Goal: Transaction & Acquisition: Purchase product/service

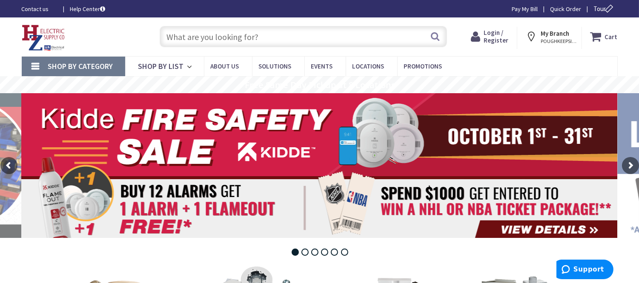
click at [489, 35] on span "Login / Register" at bounding box center [496, 37] width 25 height 16
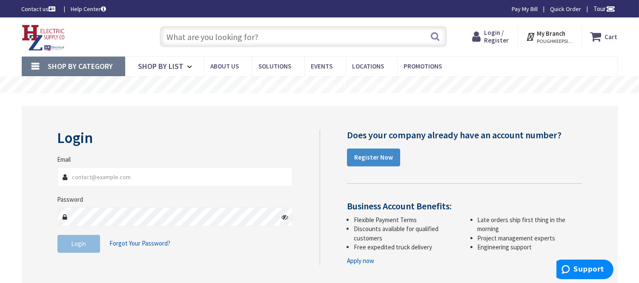
type input "[PERSON_NAME][EMAIL_ADDRESS][DOMAIN_NAME]"
click at [69, 249] on button "Login" at bounding box center [79, 244] width 43 height 18
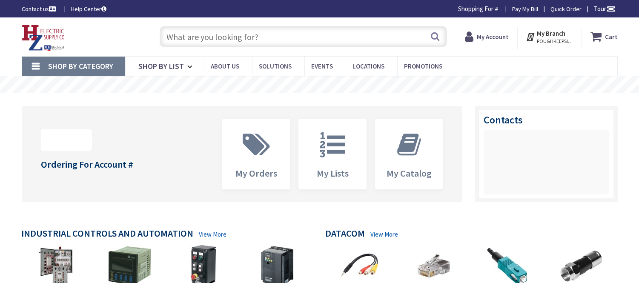
click at [207, 34] on input "text" at bounding box center [304, 36] width 288 height 21
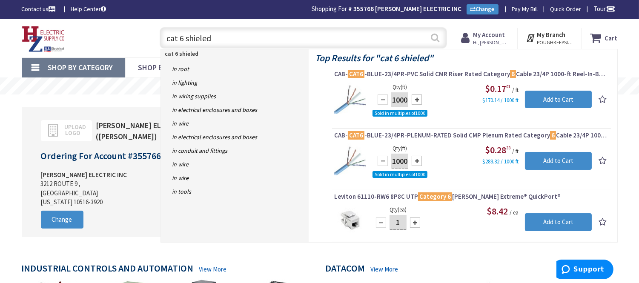
type input "cat 6 shieled"
click at [432, 35] on button "Search" at bounding box center [435, 37] width 11 height 19
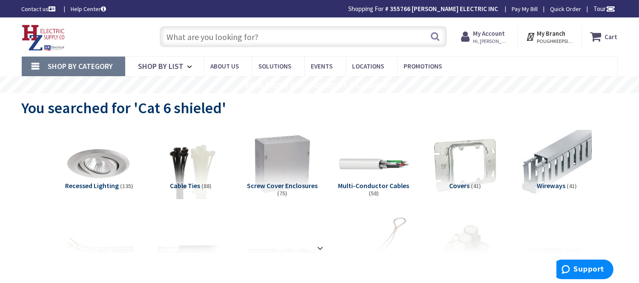
click at [196, 39] on input "text" at bounding box center [304, 36] width 288 height 21
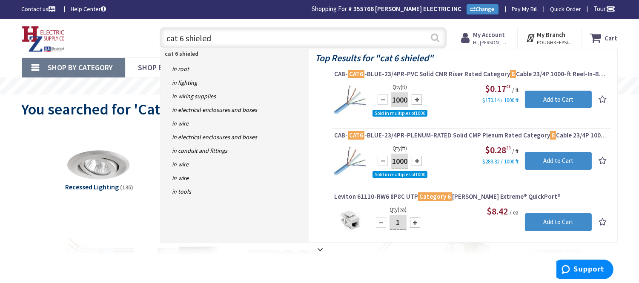
type input "cat 6 shieled"
click at [434, 37] on button "Search" at bounding box center [435, 37] width 11 height 19
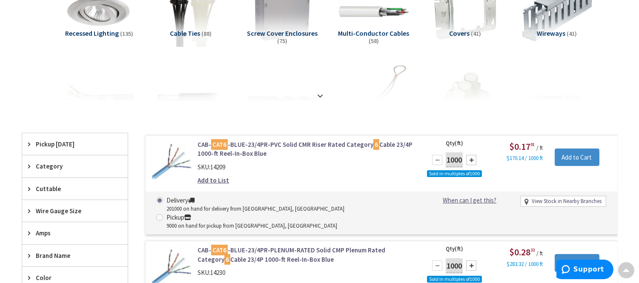
scroll to position [143, 0]
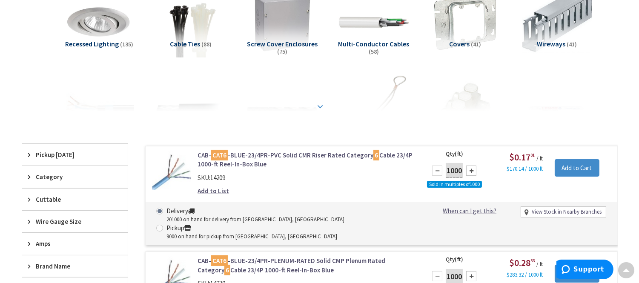
click at [322, 104] on strong at bounding box center [321, 105] width 10 height 9
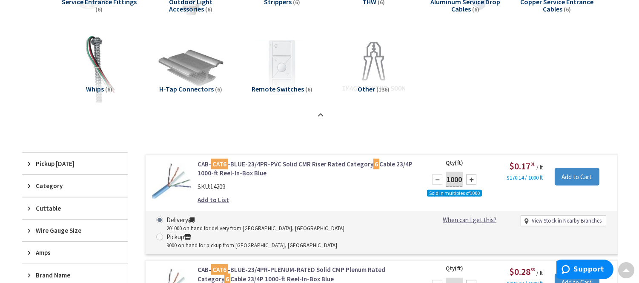
scroll to position [1374, 0]
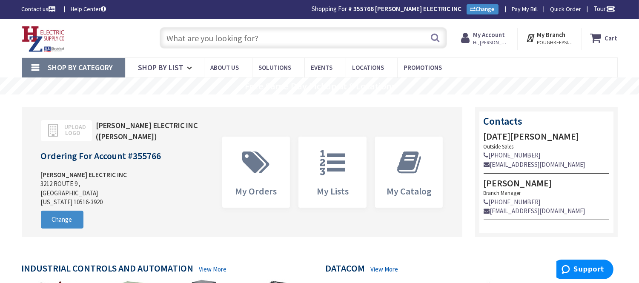
click at [201, 37] on input "text" at bounding box center [304, 37] width 288 height 21
paste input "RR-PROC3-KIT"
type input "RR-PROC3-KIT"
click at [434, 37] on button "Search" at bounding box center [435, 37] width 11 height 19
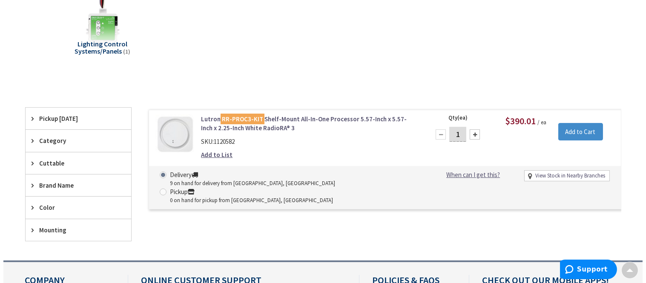
scroll to position [143, 0]
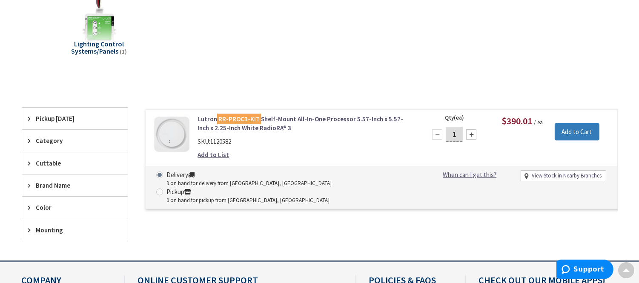
click at [581, 127] on input "Add to Cart" at bounding box center [577, 132] width 45 height 18
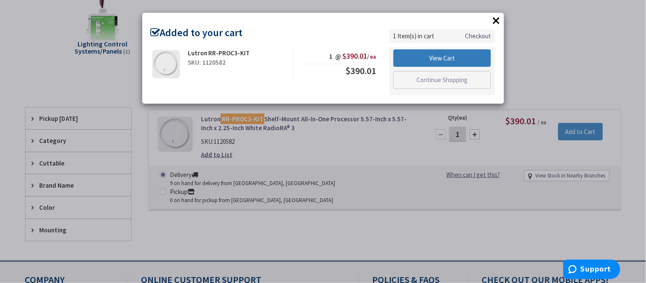
click at [440, 58] on link "View Cart" at bounding box center [443, 58] width 98 height 18
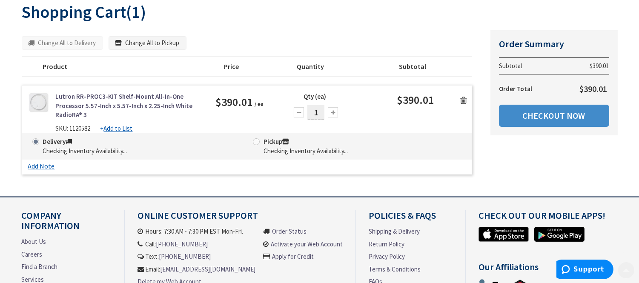
scroll to position [142, 0]
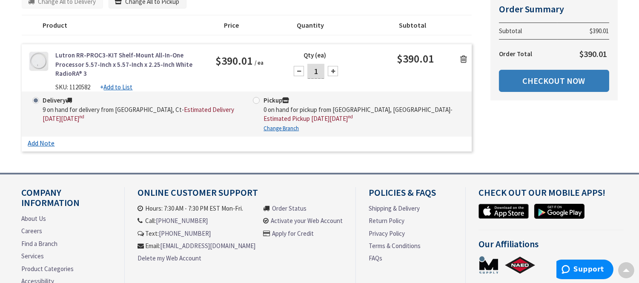
click at [537, 89] on link "Checkout Now" at bounding box center [554, 81] width 110 height 22
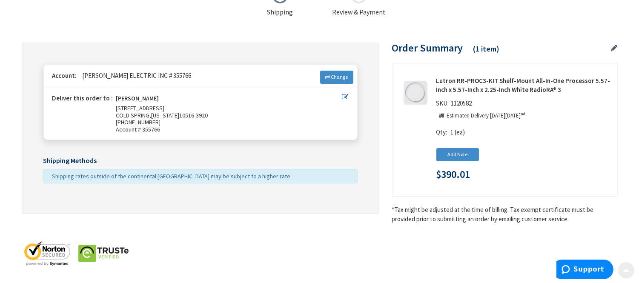
scroll to position [61, 0]
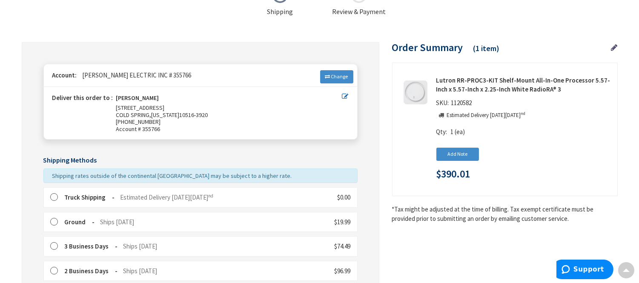
click at [52, 196] on label at bounding box center [56, 197] width 13 height 9
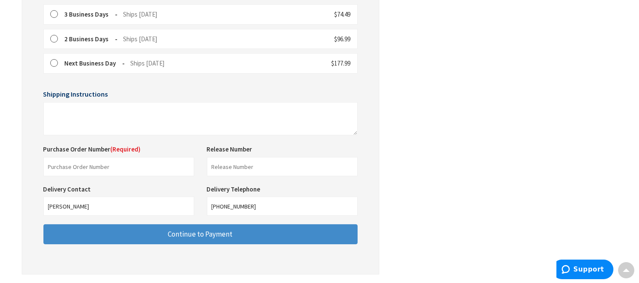
scroll to position [298, 0]
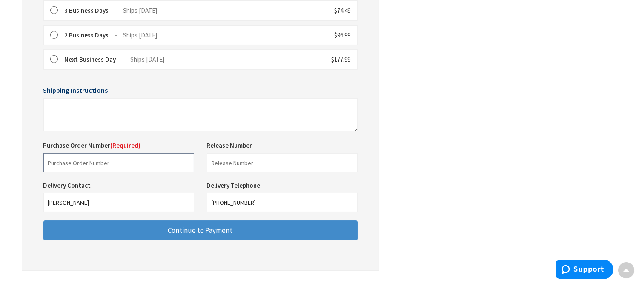
click at [86, 167] on input "text" at bounding box center [118, 162] width 151 height 19
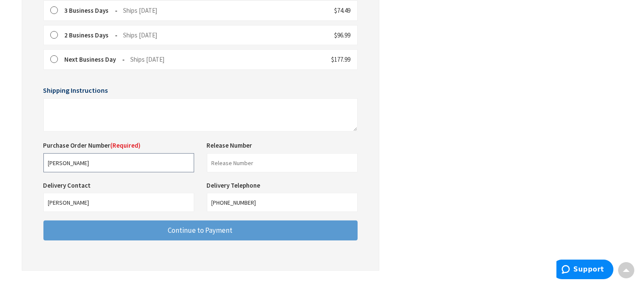
type input "Wilbur Foster"
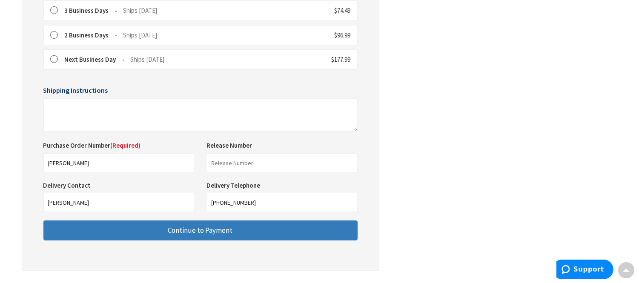
click at [130, 233] on button "Continue to Payment" at bounding box center [200, 231] width 314 height 20
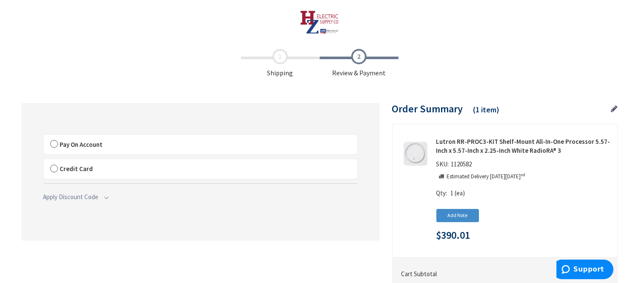
click at [54, 143] on label "Pay On Account" at bounding box center [200, 145] width 313 height 20
click at [44, 137] on input "Pay On Account" at bounding box center [44, 137] width 0 height 0
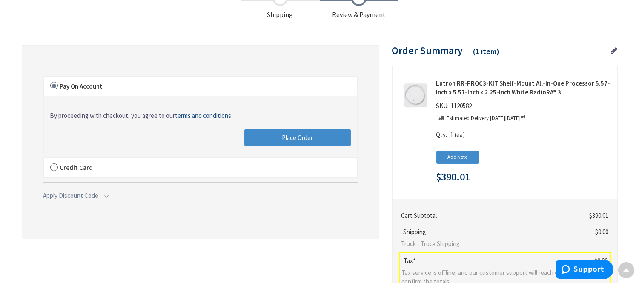
scroll to position [47, 0]
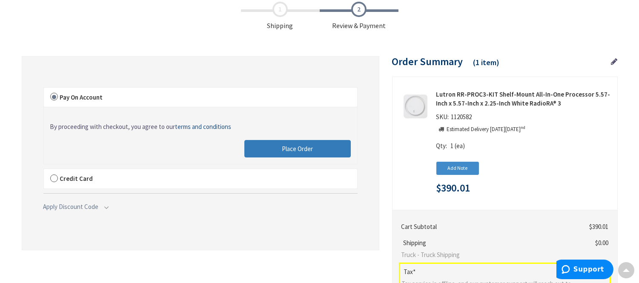
click at [314, 150] on button "Place Order" at bounding box center [297, 149] width 106 height 18
